Goal: Information Seeking & Learning: Learn about a topic

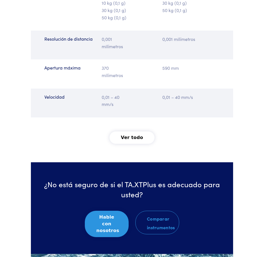
scroll to position [925, 0]
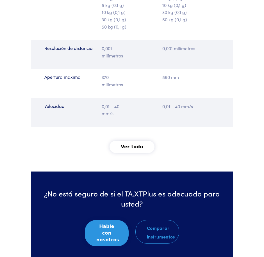
click at [135, 144] on font "Ver todo" at bounding box center [132, 146] width 22 height 5
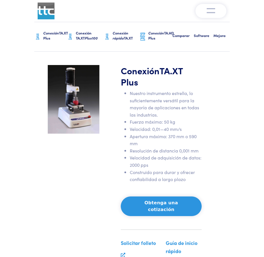
scroll to position [0, 0]
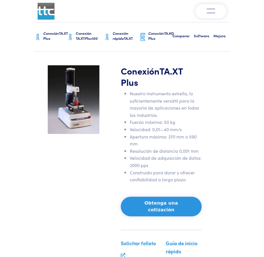
click at [49, 35] on font "Conexión" at bounding box center [51, 33] width 16 height 5
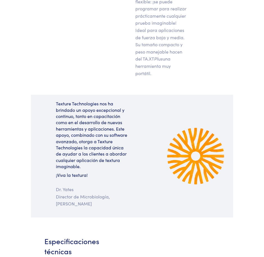
scroll to position [224, 0]
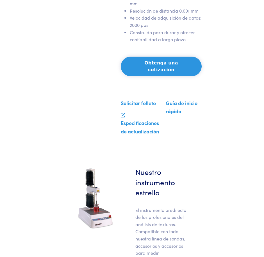
scroll to position [160, 0]
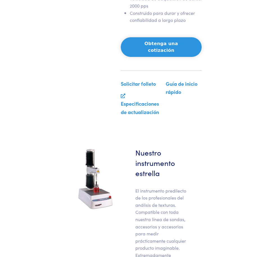
click at [132, 100] on font "Especificaciones de actualización" at bounding box center [140, 107] width 38 height 15
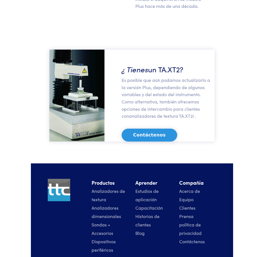
scroll to position [772, 0]
